Goal: Check status: Check status

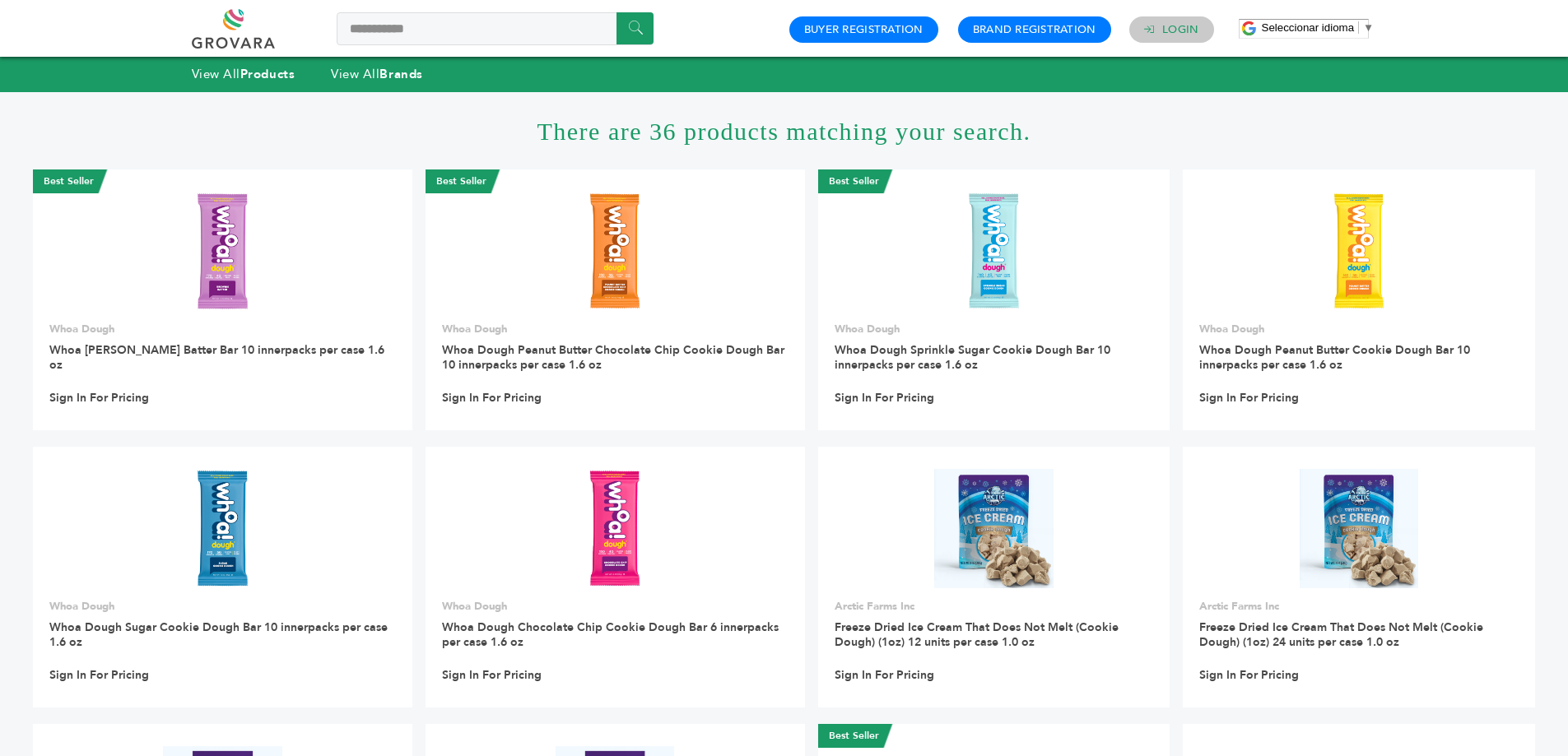
click at [1173, 24] on link "Login" at bounding box center [1180, 29] width 36 height 15
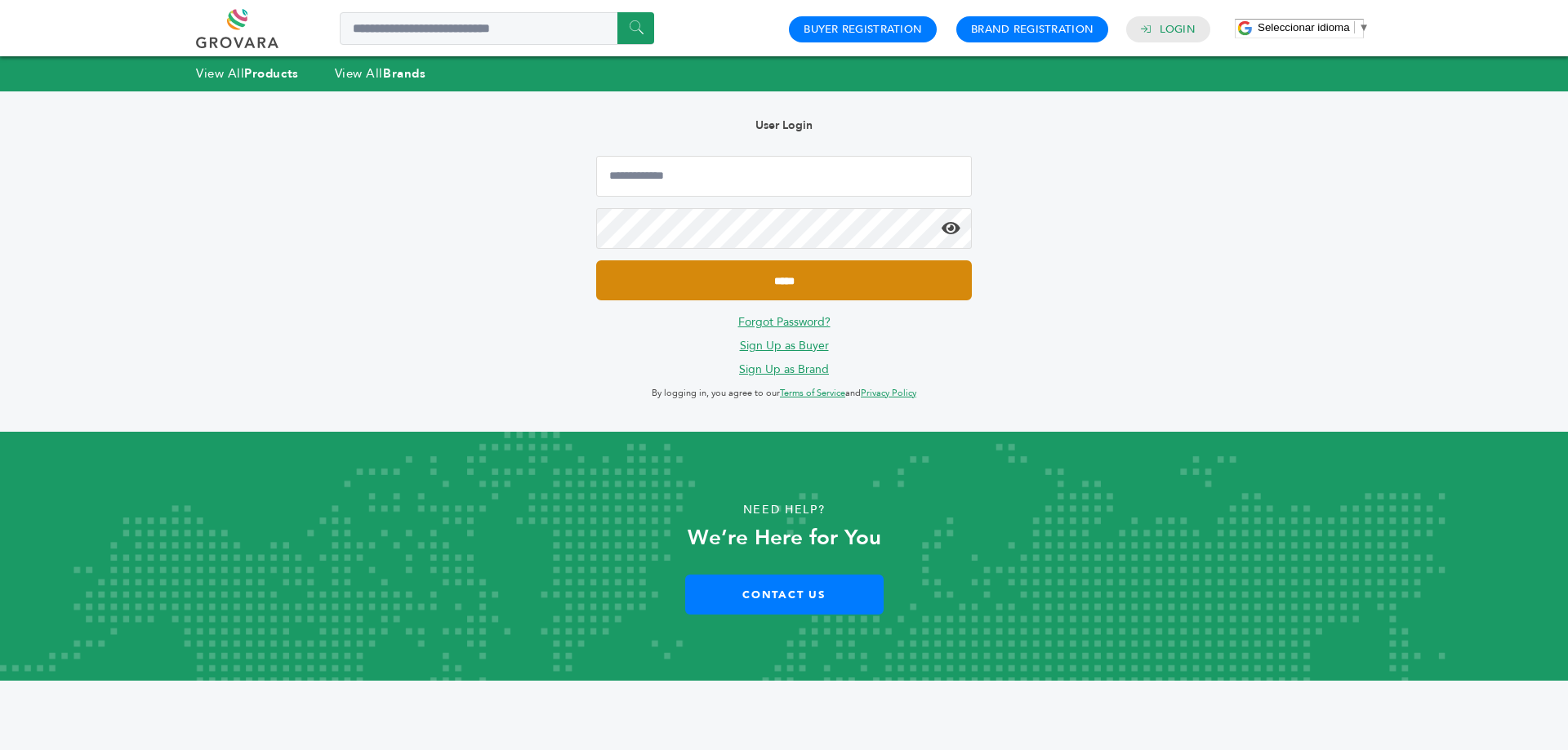
type input "**********"
click at [795, 289] on input "*****" at bounding box center [783, 280] width 375 height 40
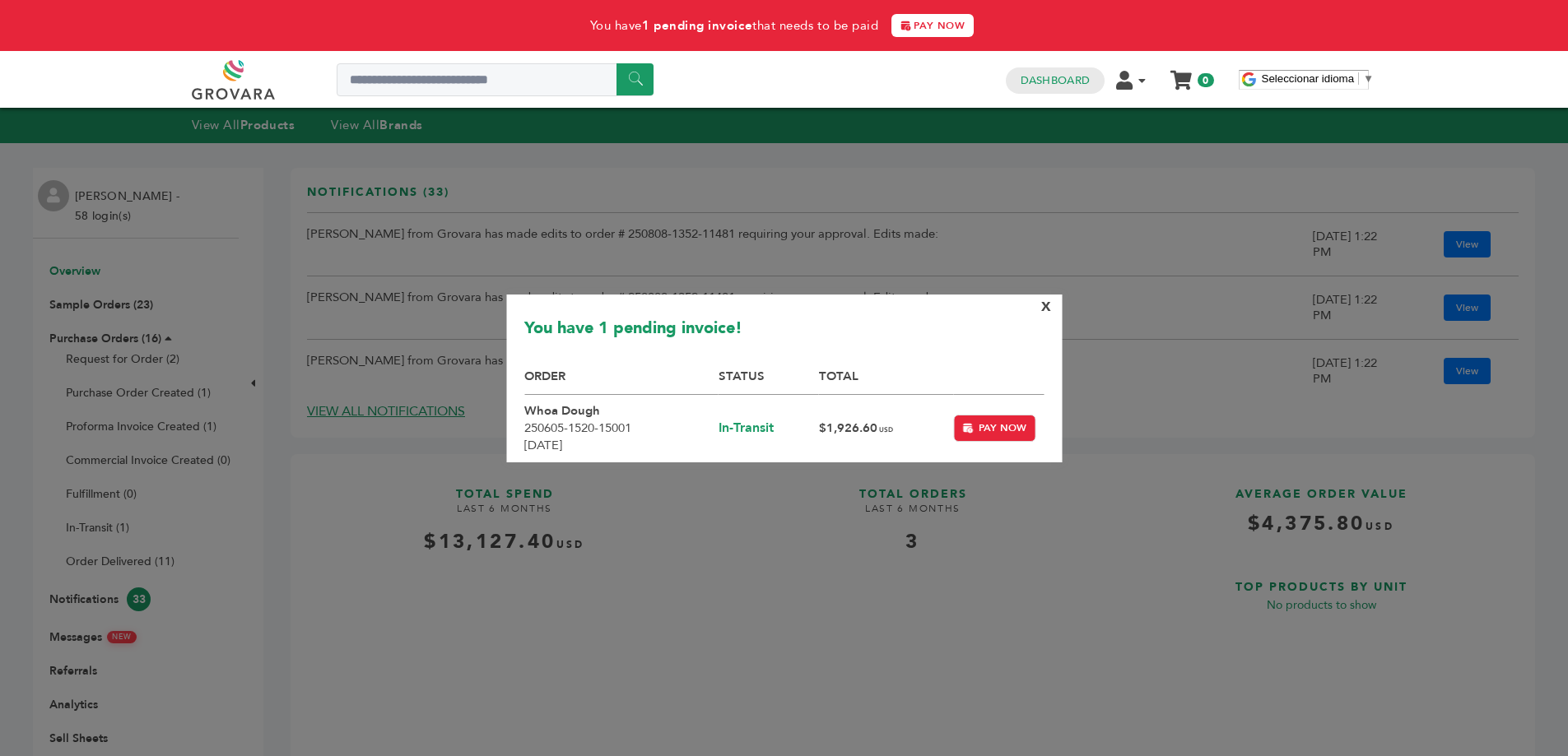
click at [1047, 311] on span "X" at bounding box center [1046, 307] width 10 height 18
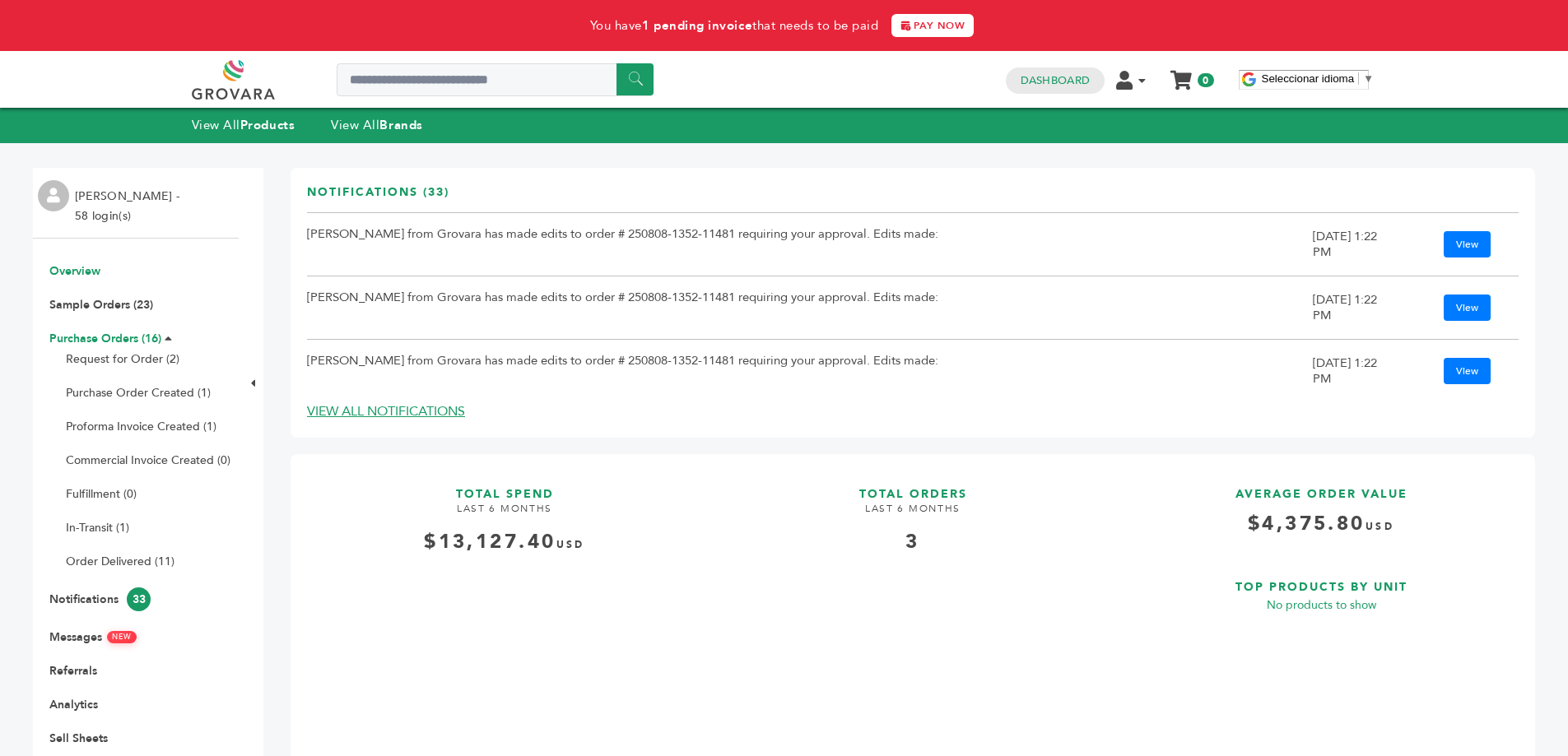
click at [117, 342] on link "Purchase Orders (16)" at bounding box center [105, 339] width 112 height 16
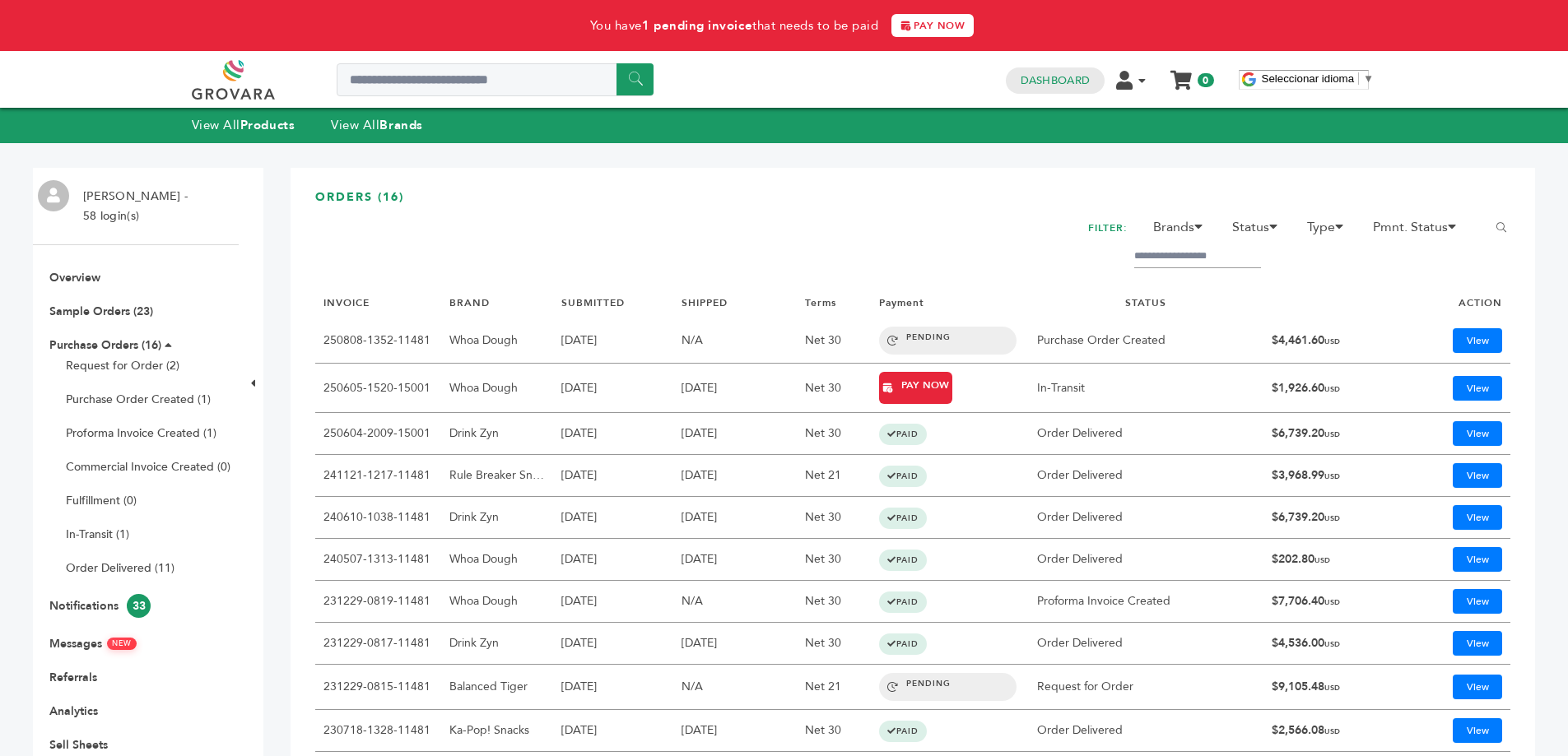
click at [400, 335] on link "250808-1352-11481" at bounding box center [377, 341] width 107 height 16
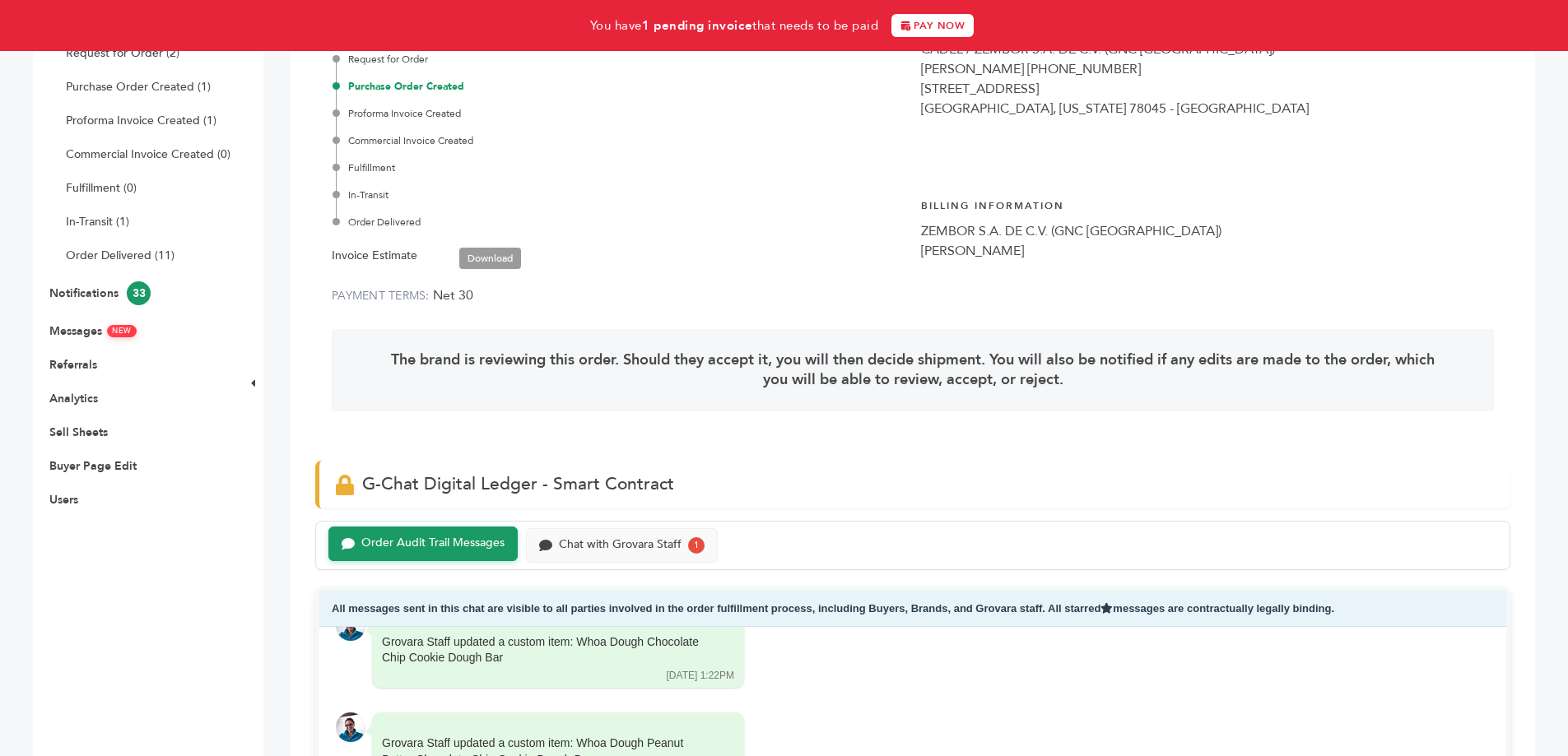
scroll to position [329, 0]
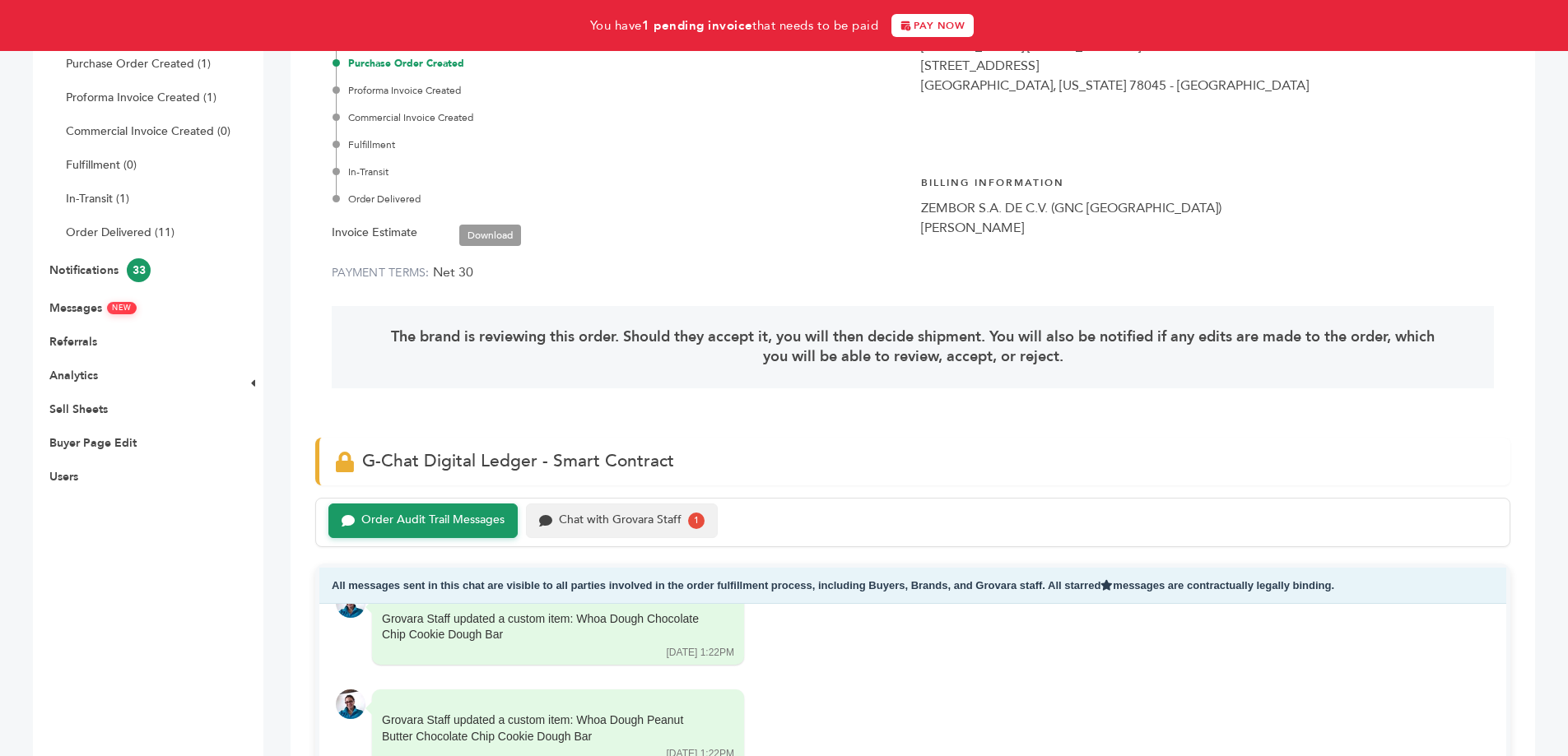
click at [584, 531] on div "Chat with Grovara Staff 1" at bounding box center [622, 520] width 192 height 35
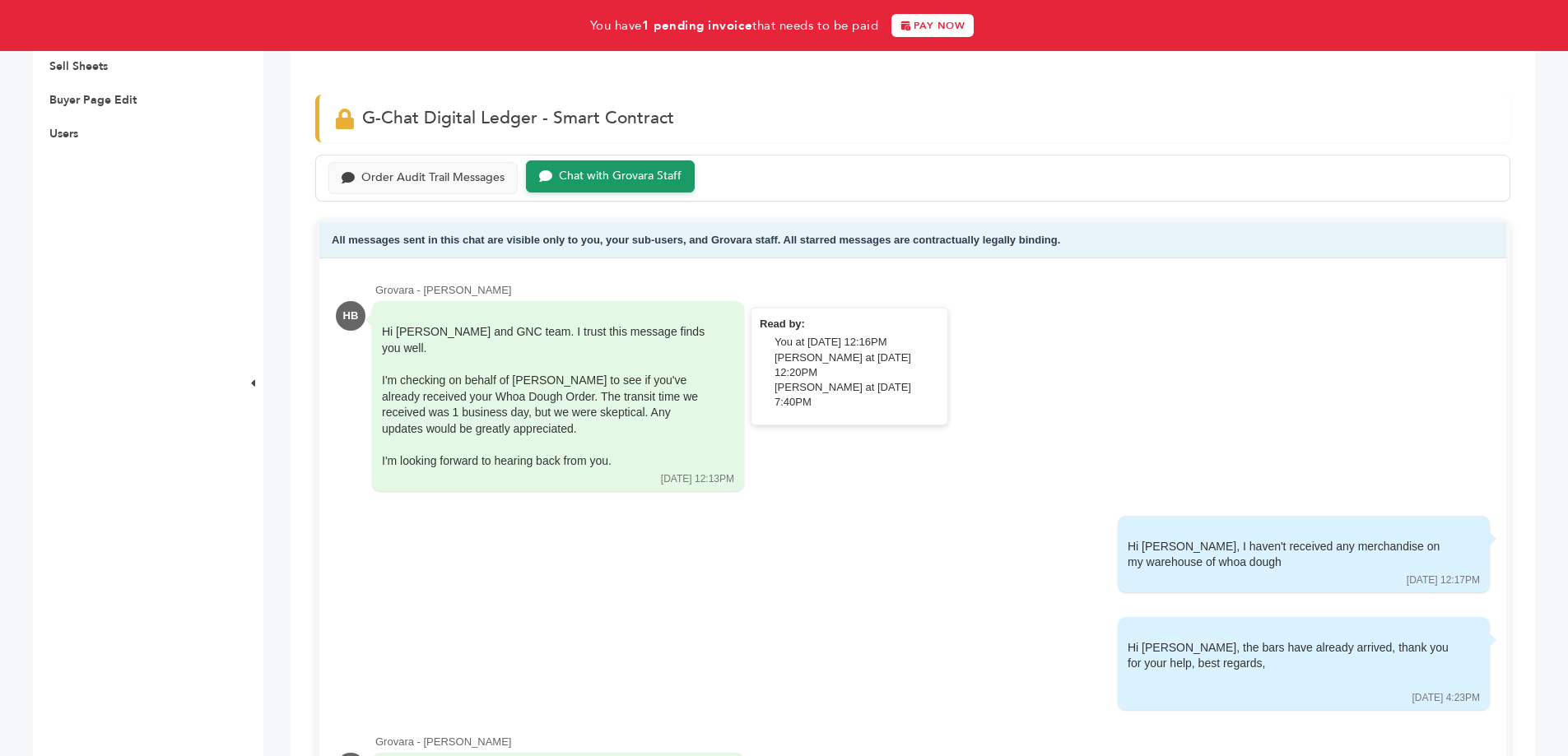
scroll to position [658, 0]
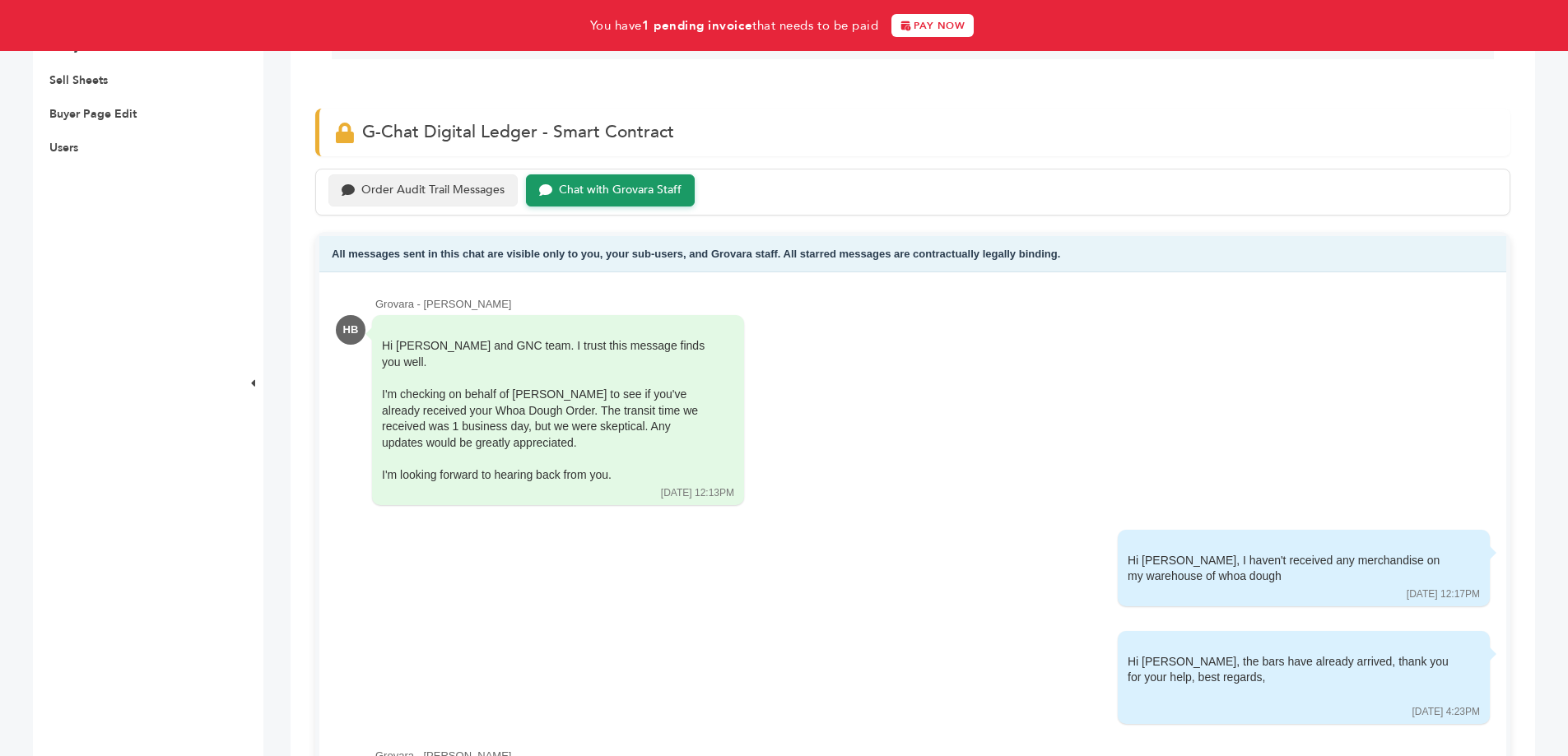
click at [470, 196] on div "Order Audit Trail Messages" at bounding box center [432, 190] width 143 height 14
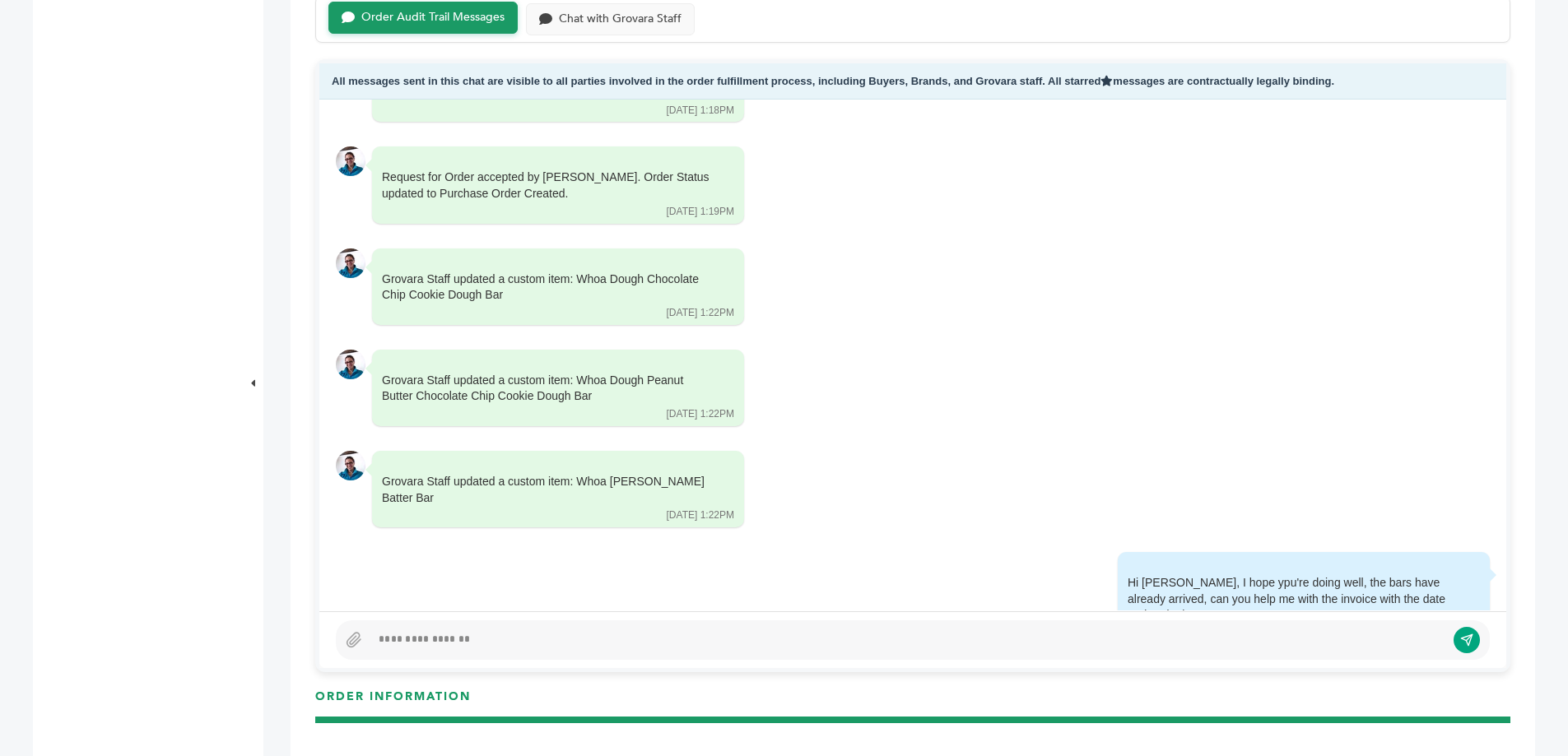
scroll to position [823, 0]
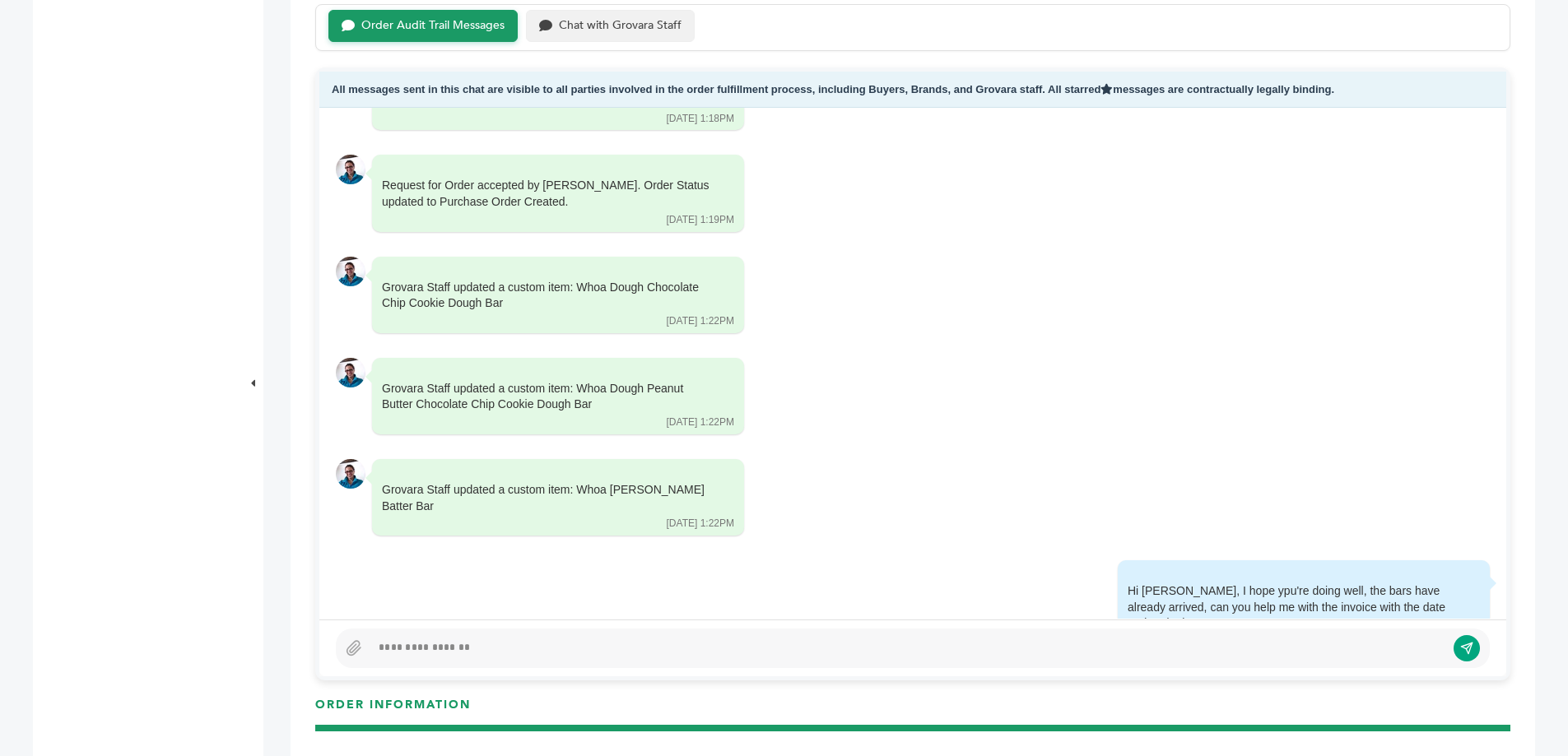
click at [667, 27] on div "Chat with Grovara Staff" at bounding box center [620, 26] width 123 height 14
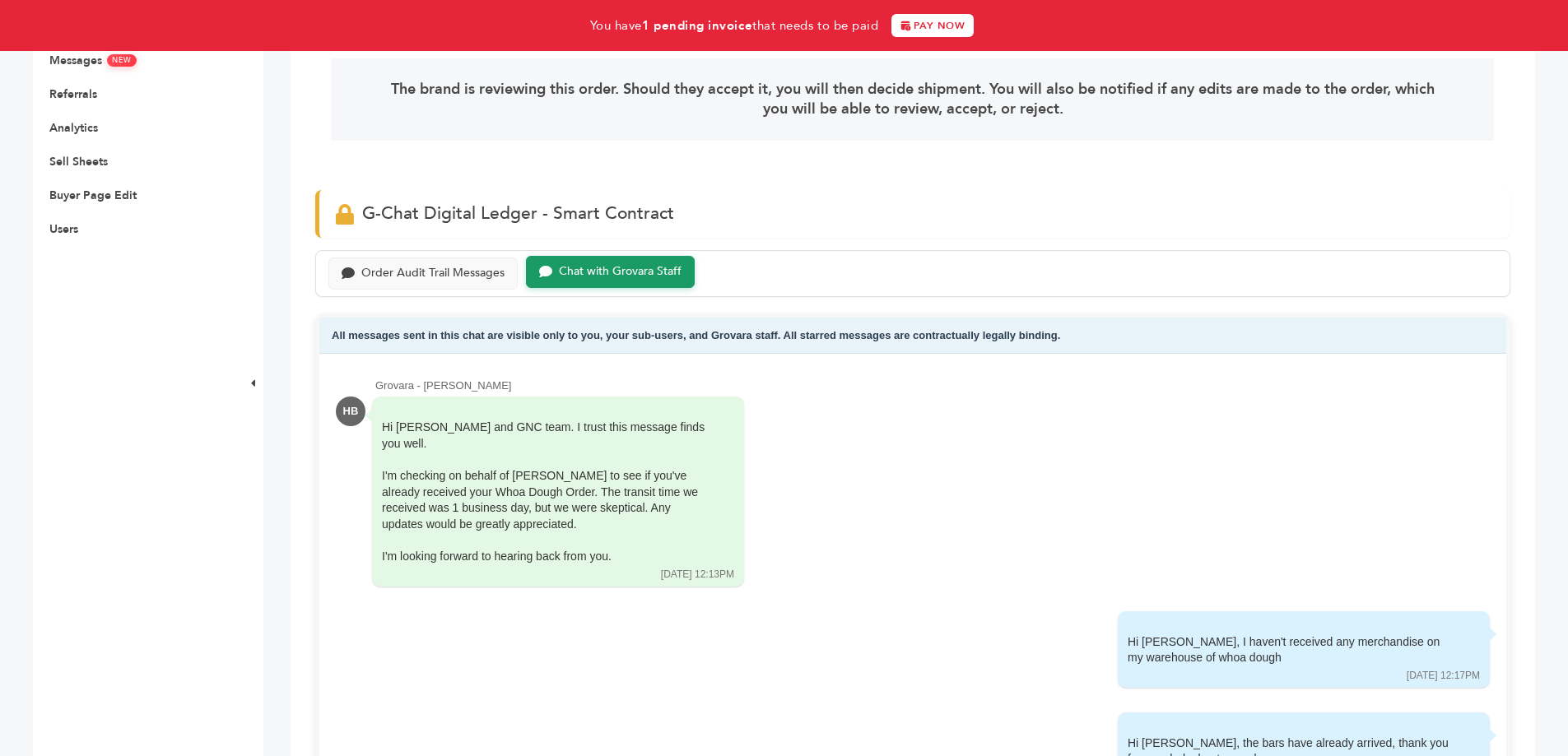
scroll to position [575, 0]
click at [465, 273] on div "Order Audit Trail Messages" at bounding box center [432, 273] width 143 height 14
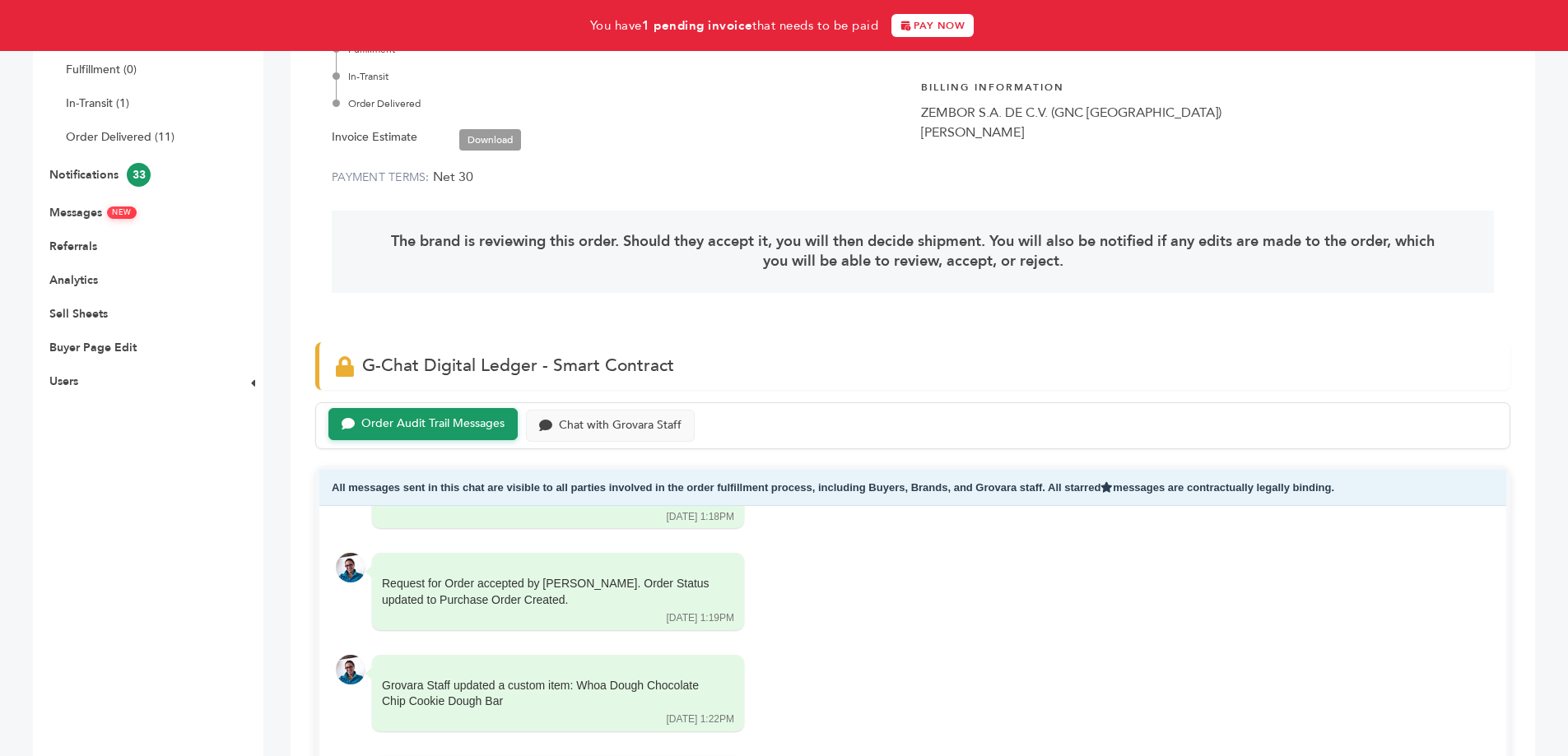
scroll to position [411, 0]
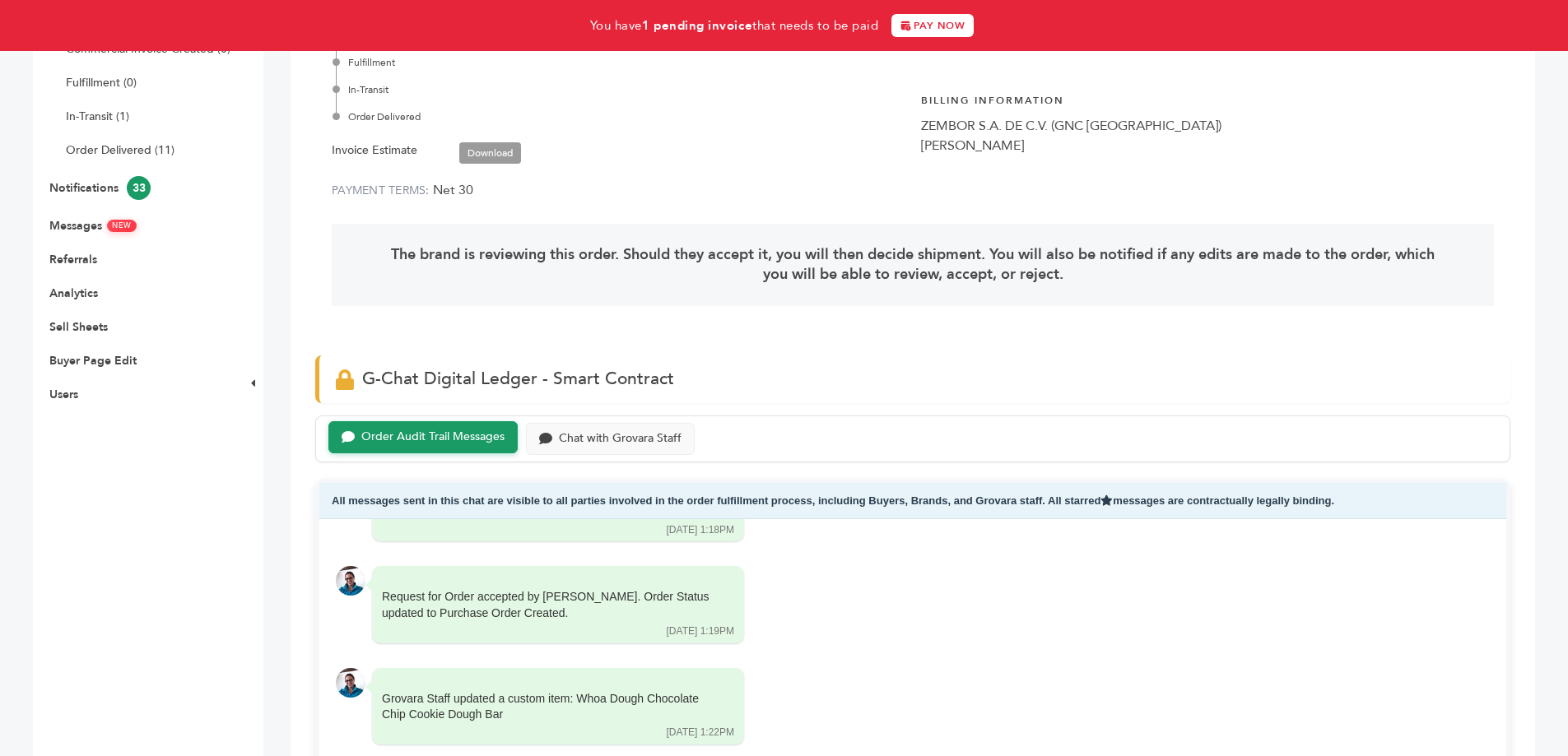
click at [497, 152] on link "Download" at bounding box center [489, 153] width 61 height 21
